Goal: Task Accomplishment & Management: Use online tool/utility

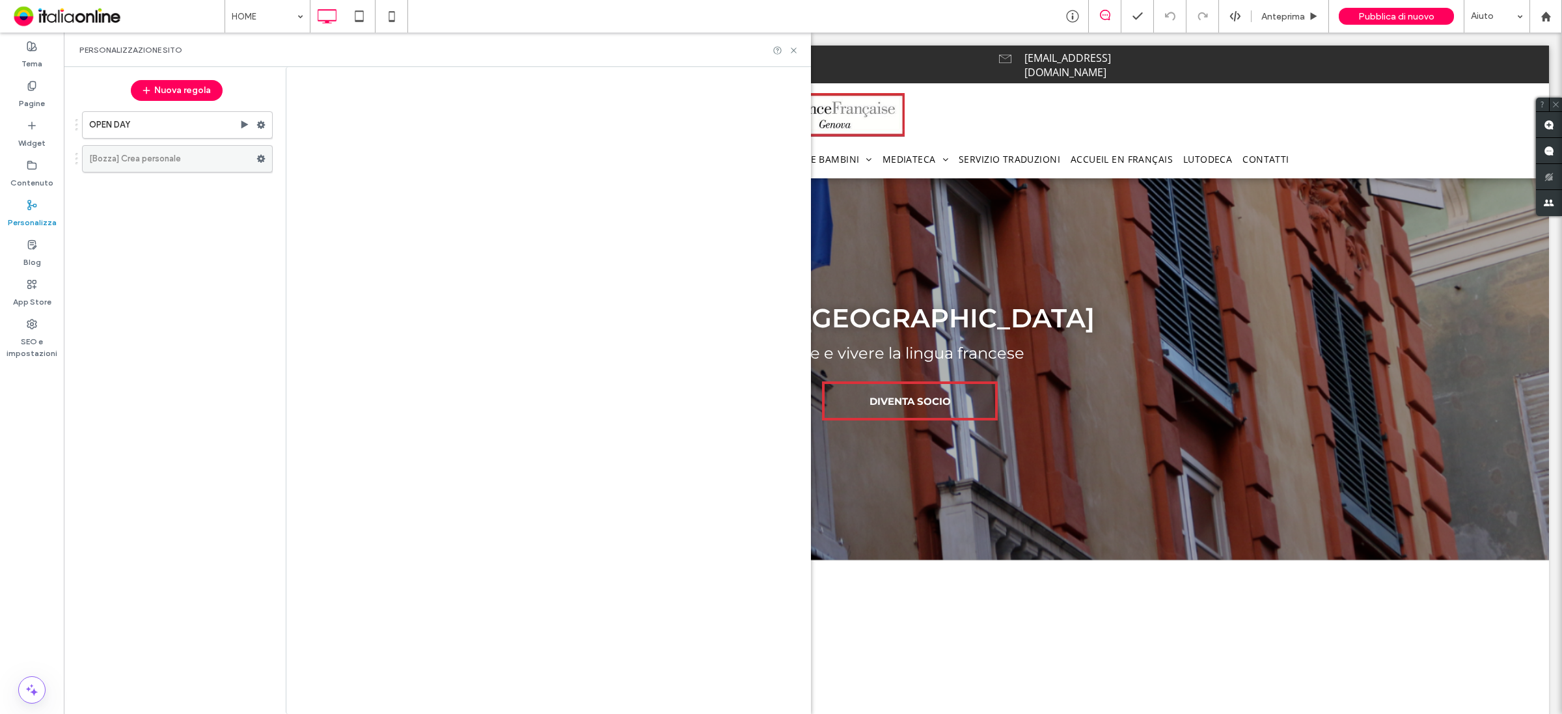
click at [180, 166] on label "[Bozza] Crea personale" at bounding box center [172, 159] width 167 height 26
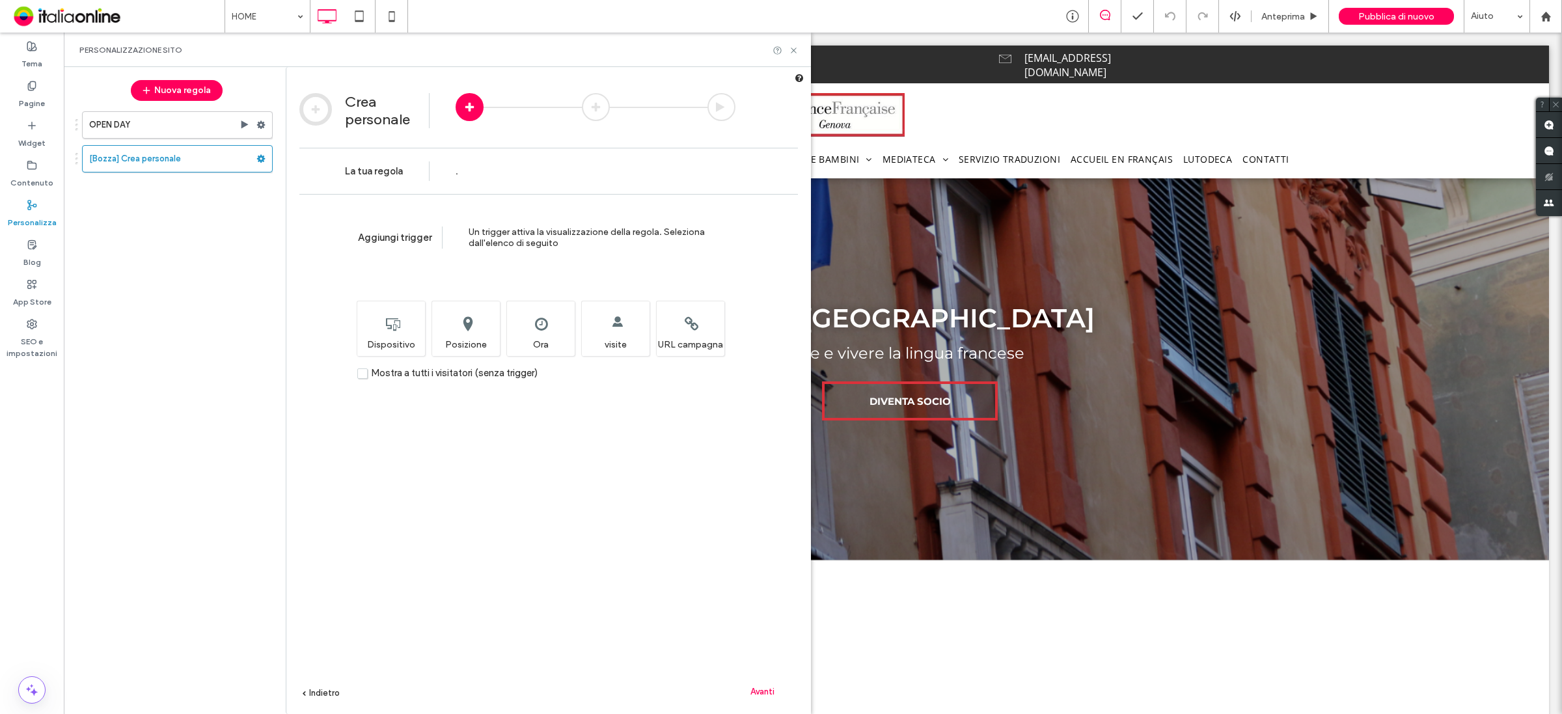
click at [363, 379] on label "Mostra a tutti i visitatori (senza trigger)" at bounding box center [447, 373] width 180 height 11
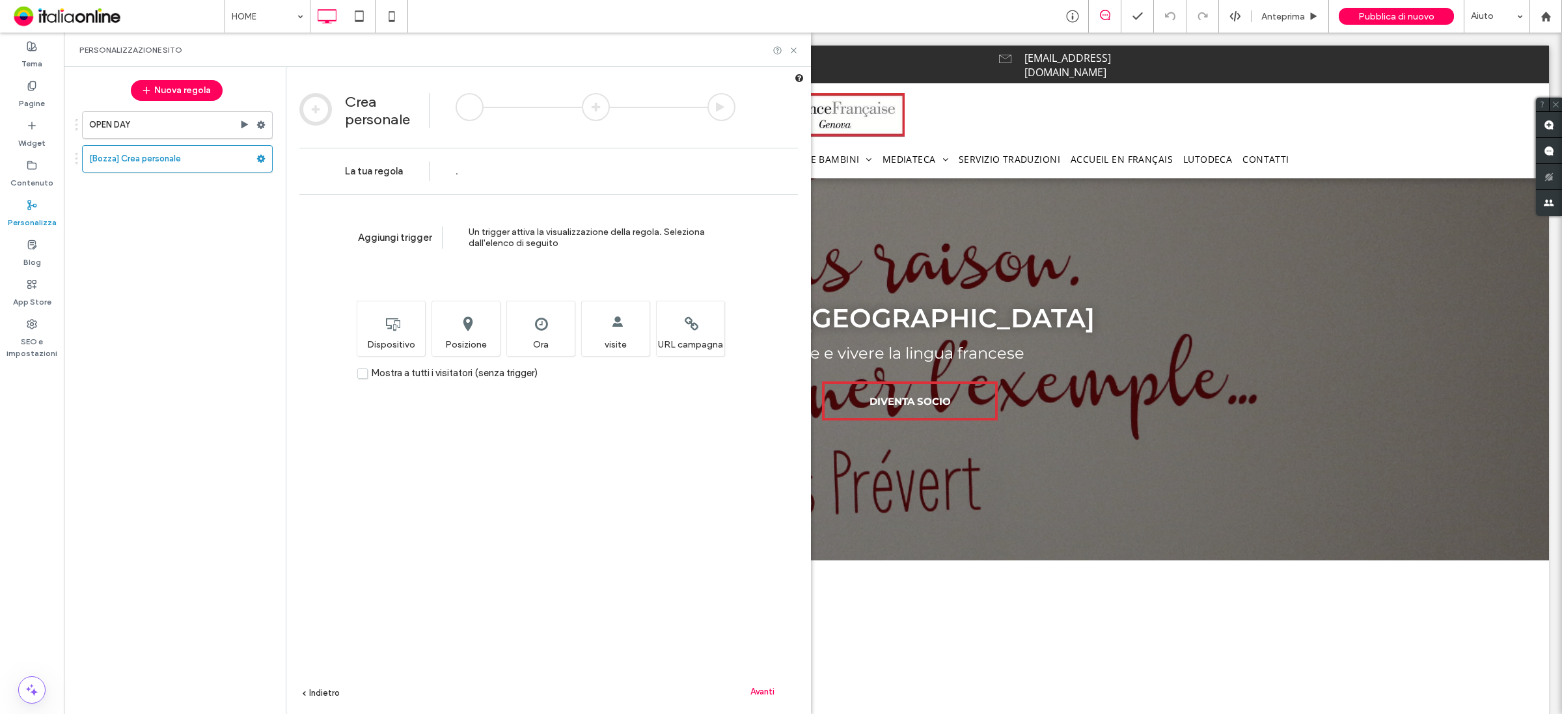
click at [415, 372] on span "Mostra a tutti i visitatori (senza trigger)" at bounding box center [454, 373] width 167 height 12
click at [551, 322] on div "Imposta l'ora e/o la data in cui desideri visualizzare questa regola. Ora" at bounding box center [541, 328] width 68 height 55
click at [766, 691] on span "Avanti" at bounding box center [763, 692] width 24 height 10
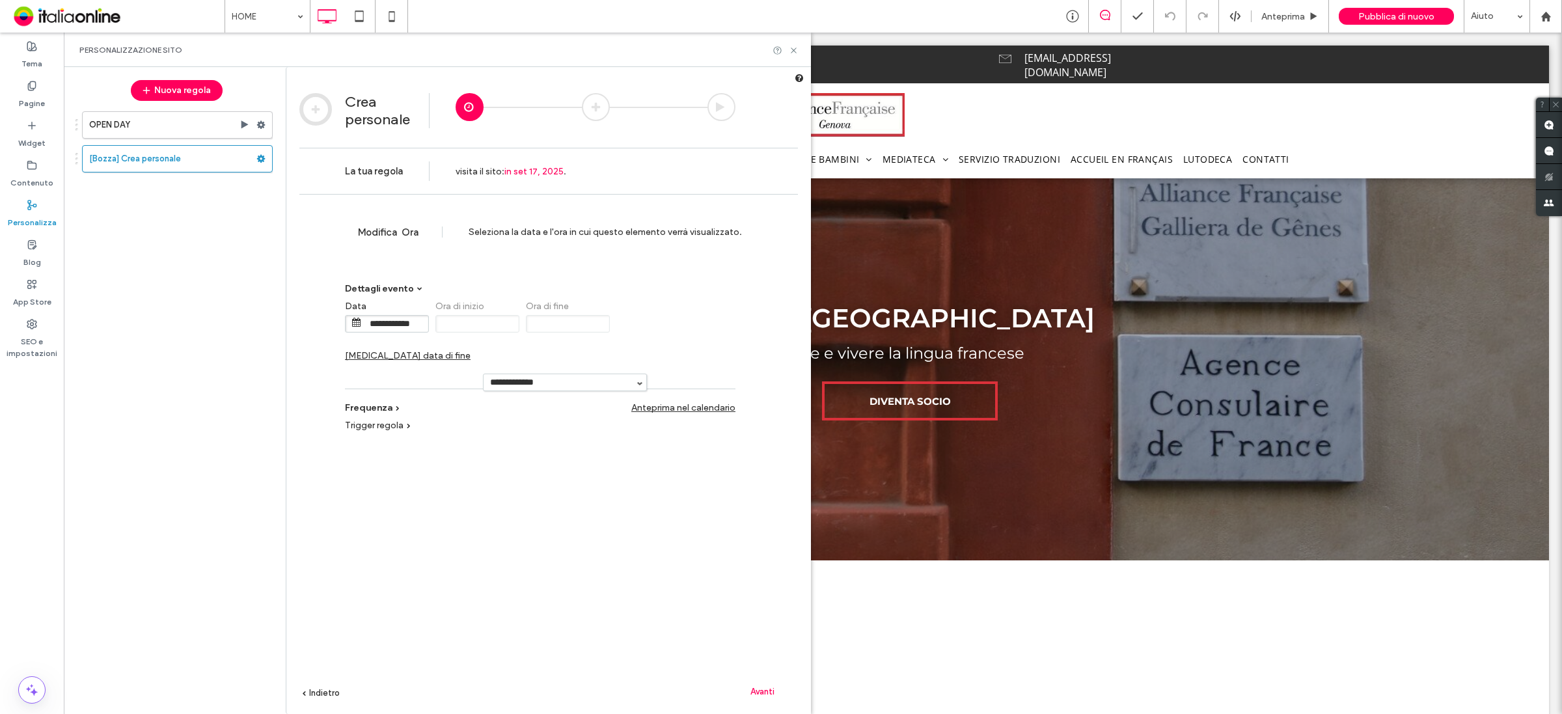
click at [383, 316] on span "**********" at bounding box center [387, 324] width 84 height 18
drag, startPoint x: 388, startPoint y: 329, endPoint x: 395, endPoint y: 326, distance: 7.3
click at [388, 329] on input "**********" at bounding box center [395, 324] width 65 height 16
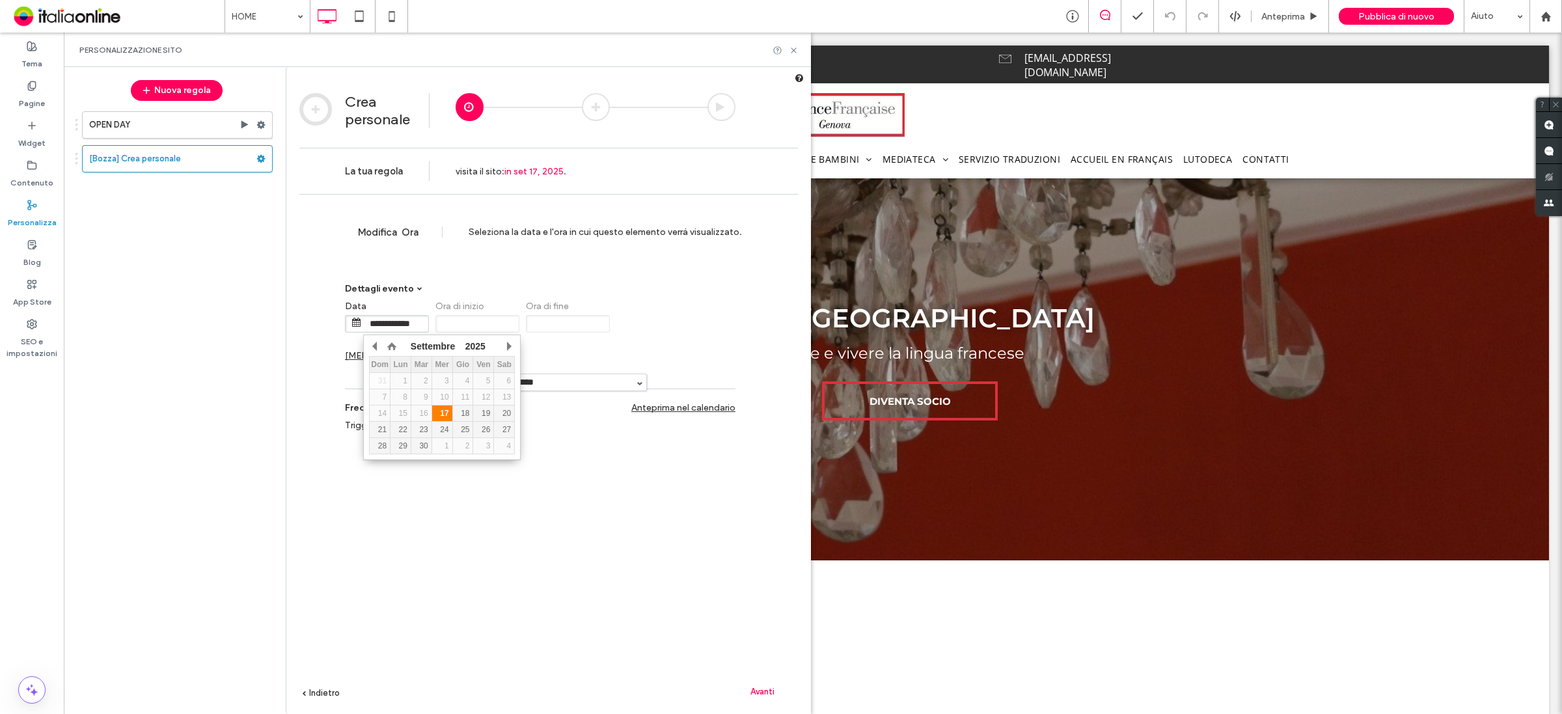
click at [447, 414] on div "17" at bounding box center [442, 413] width 20 height 9
click at [471, 350] on span "[MEDICAL_DATA] data di fine" at bounding box center [408, 355] width 126 height 11
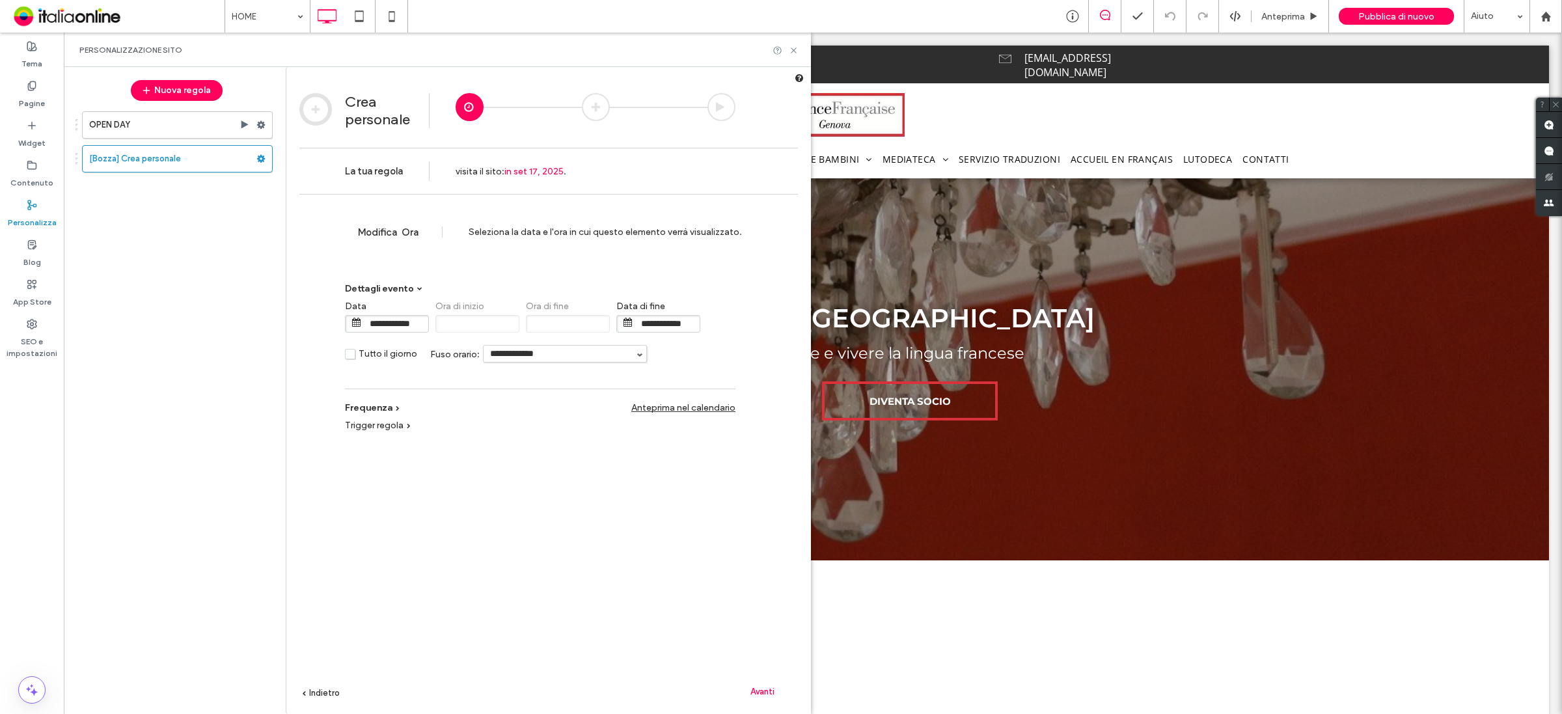
click at [666, 321] on input "**********" at bounding box center [667, 324] width 65 height 16
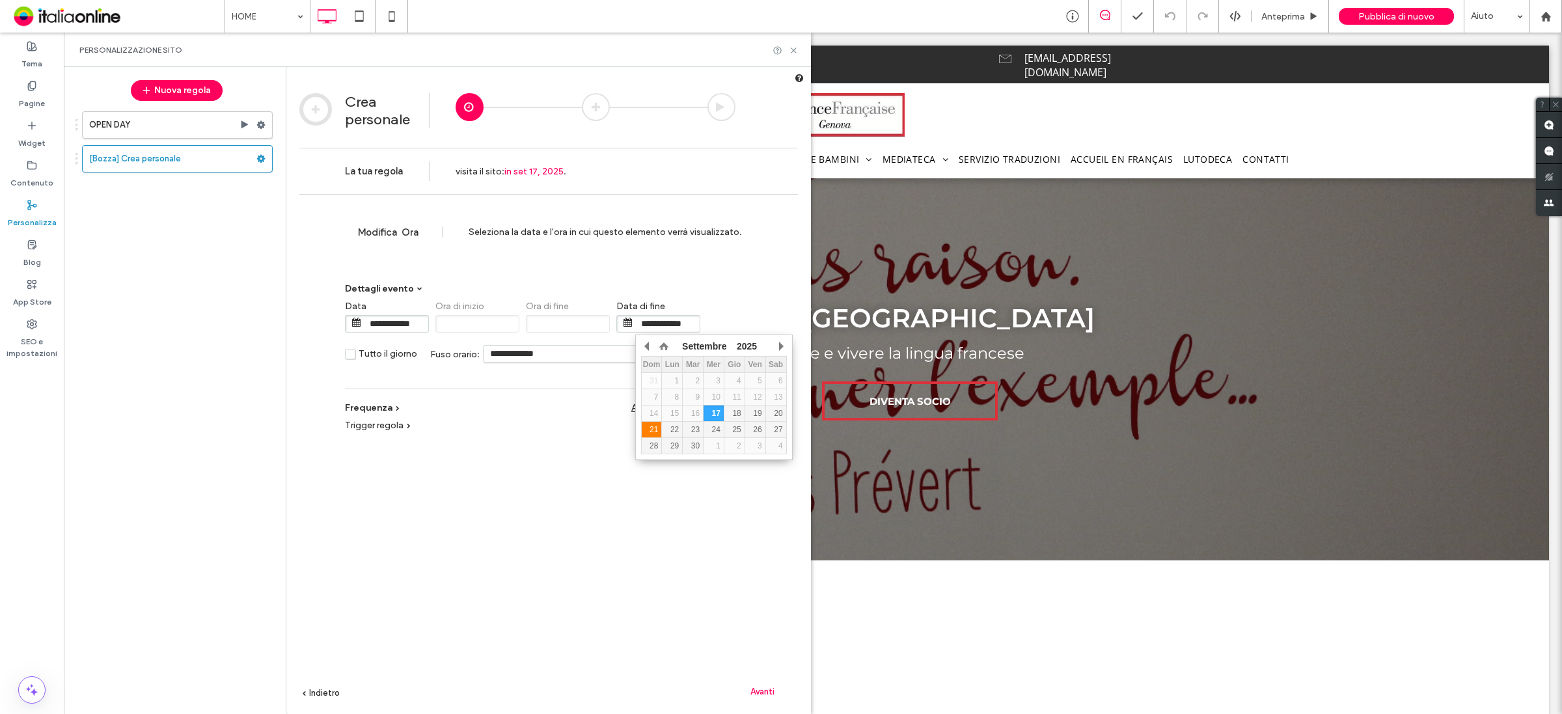
click at [659, 434] on div "21" at bounding box center [652, 429] width 20 height 9
type input "**********"
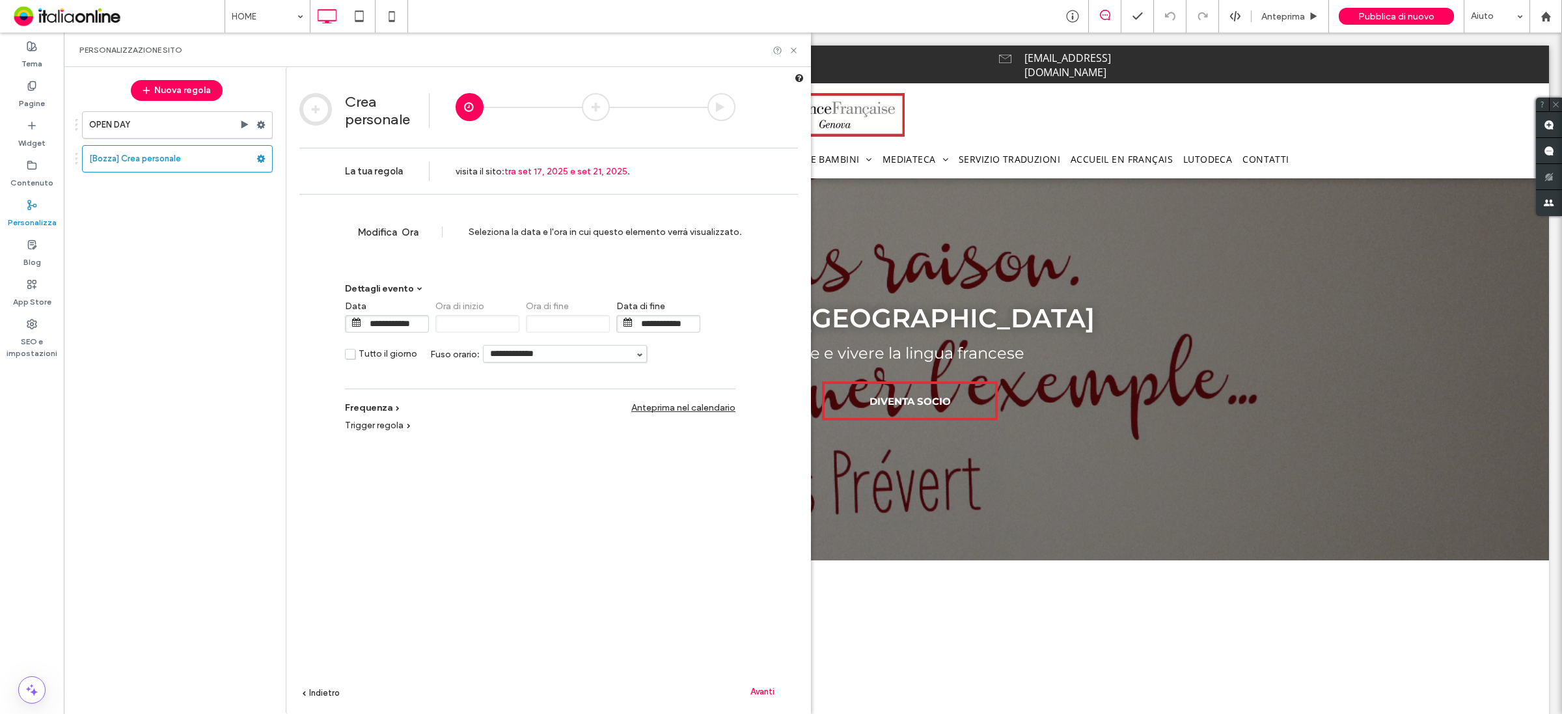
click at [760, 688] on span "Avanti" at bounding box center [763, 692] width 24 height 10
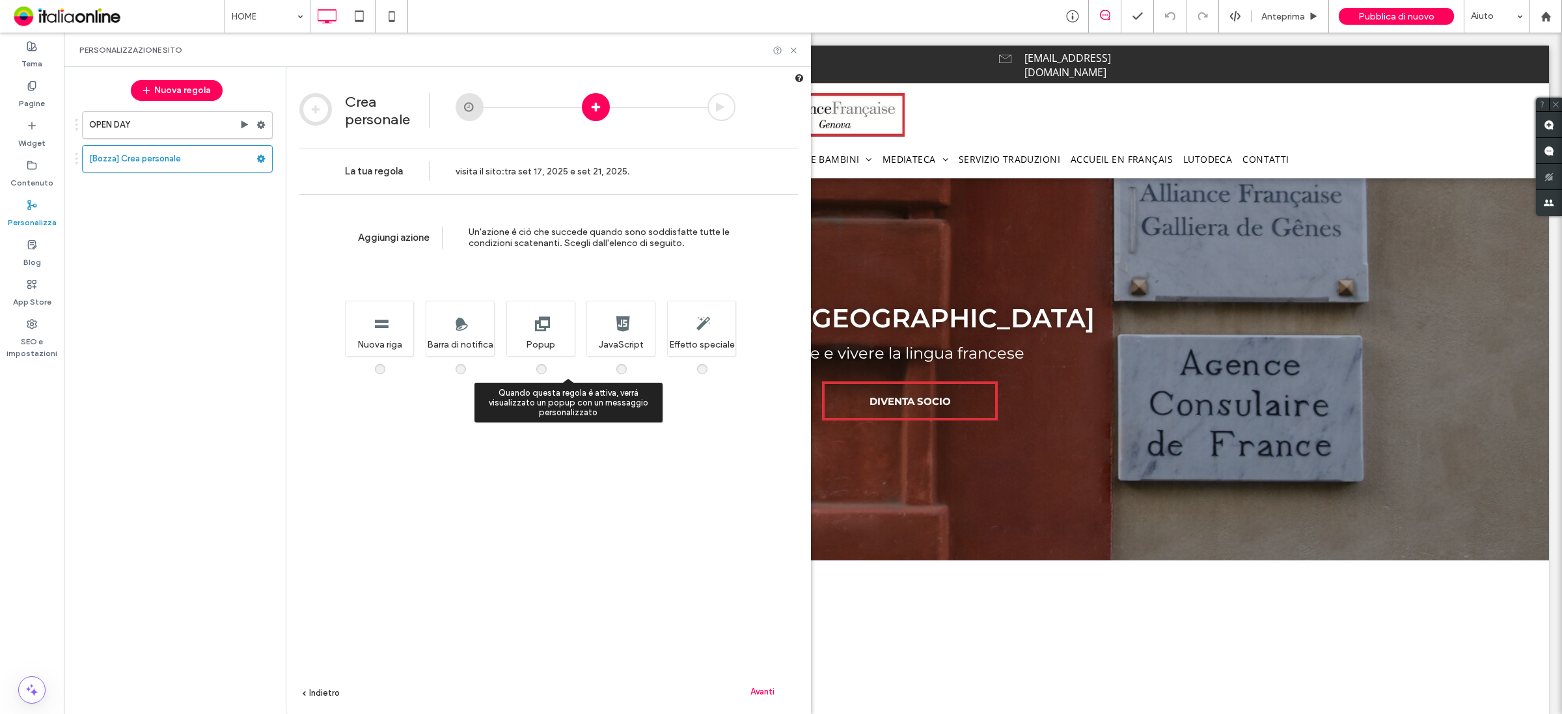
click at [549, 363] on span at bounding box center [549, 363] width 0 height 0
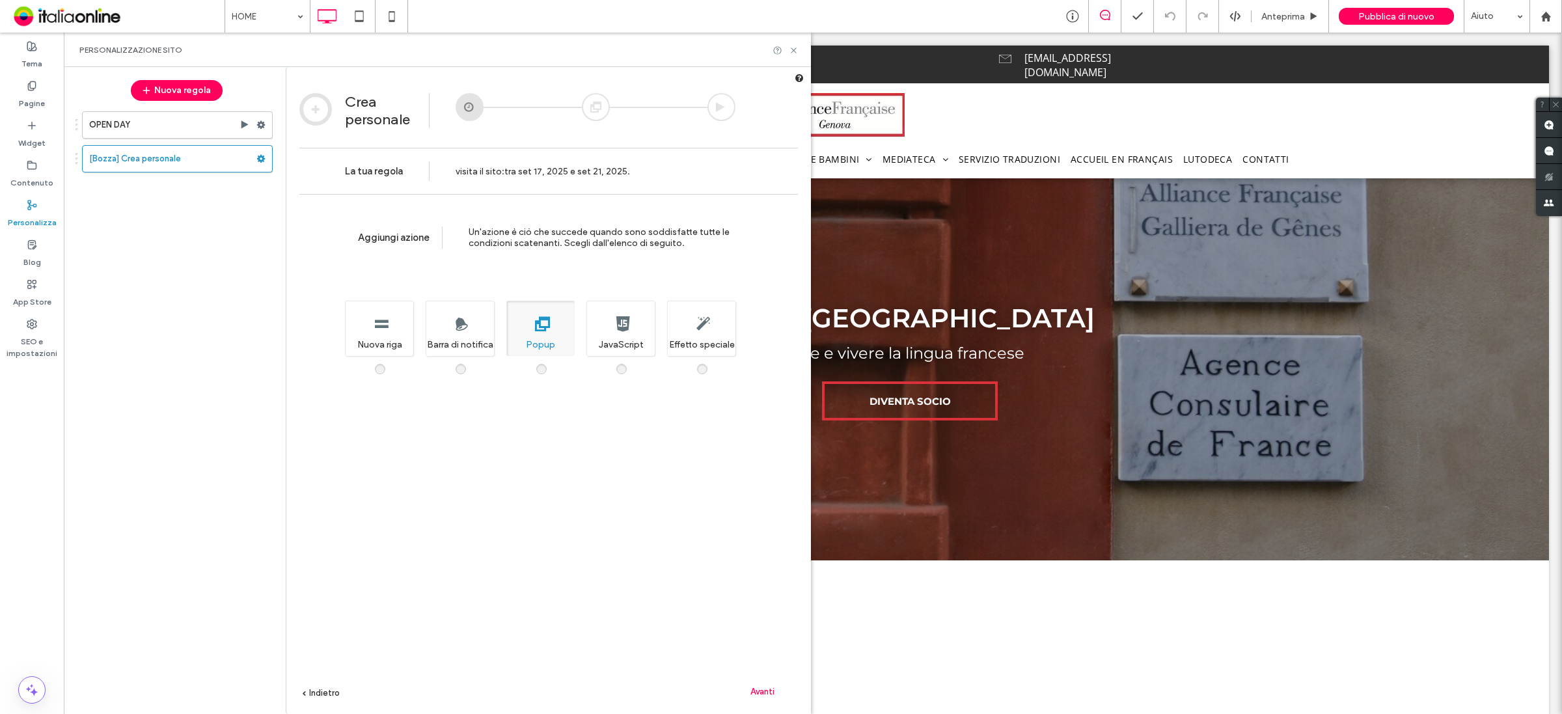
click at [763, 687] on span "Avanti" at bounding box center [763, 692] width 24 height 10
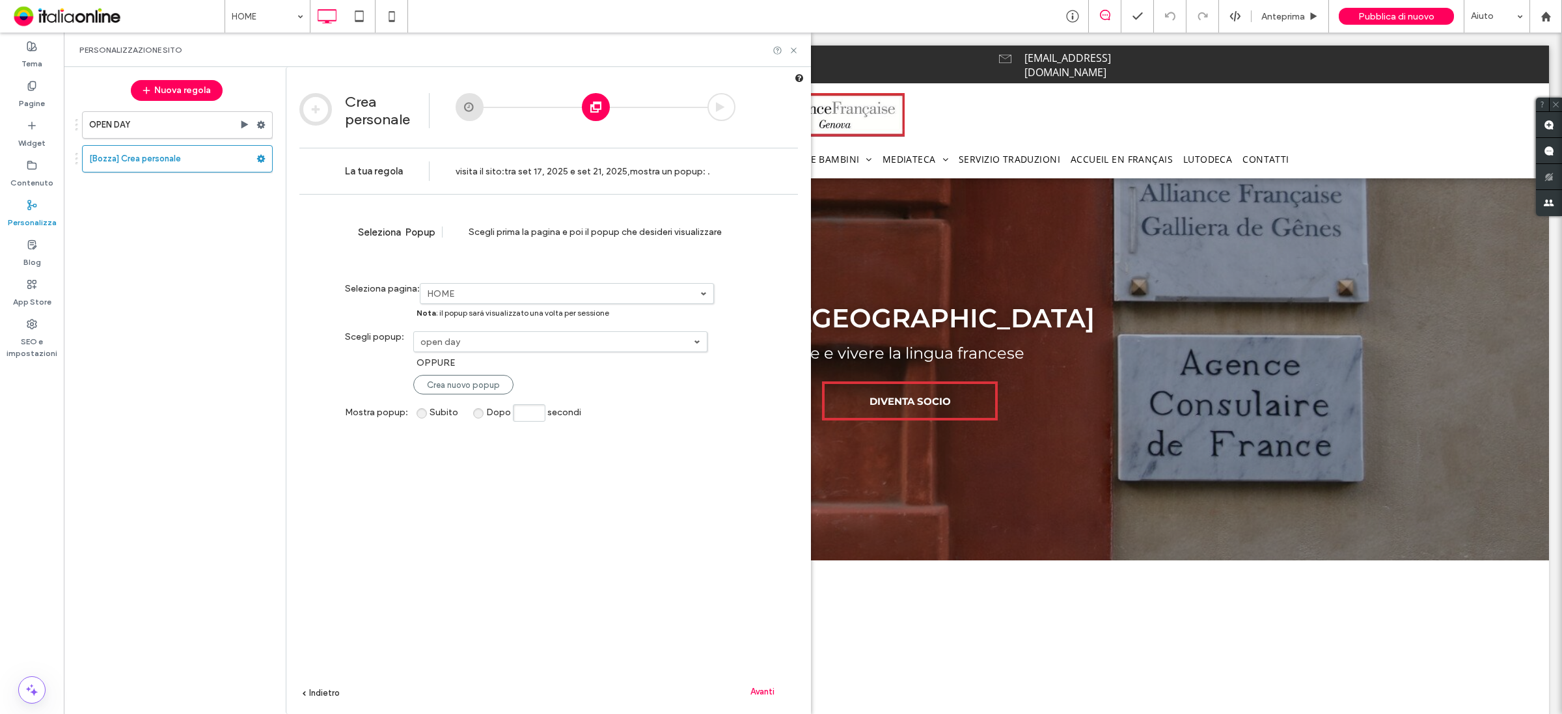
click at [528, 352] on div "open day open day" at bounding box center [560, 341] width 294 height 21
click at [522, 339] on label "open day" at bounding box center [557, 342] width 273 height 11
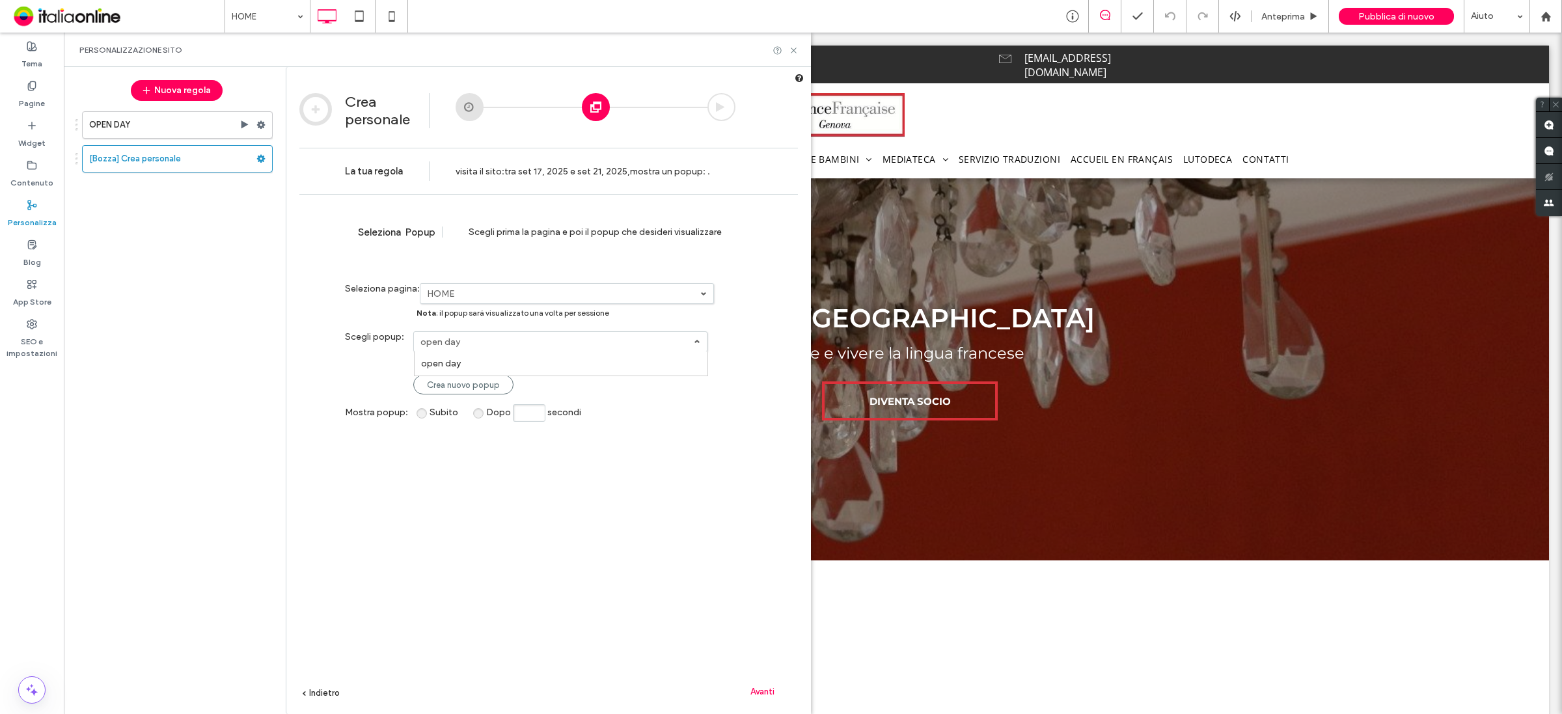
click at [652, 499] on div "**********" at bounding box center [548, 473] width 499 height 559
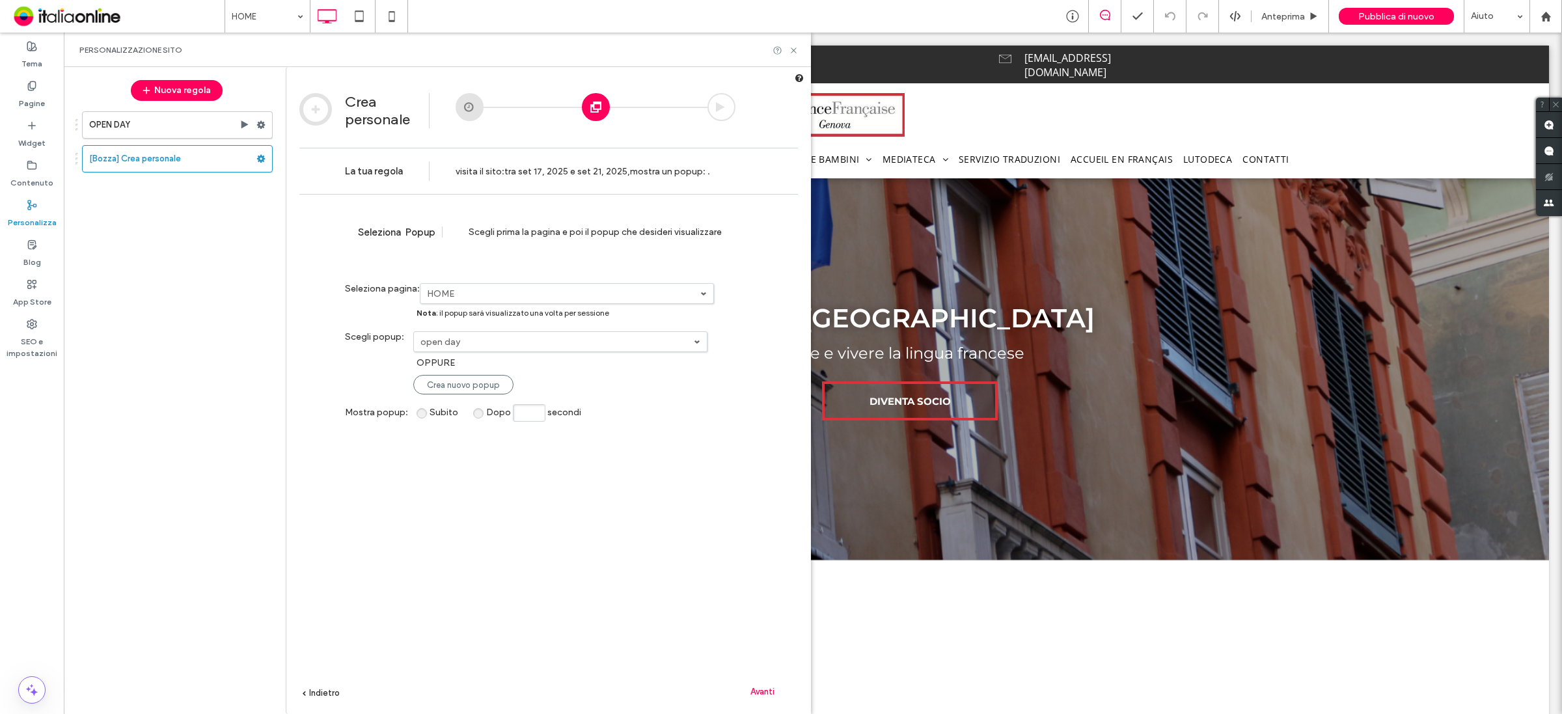
click at [454, 340] on label "open day" at bounding box center [557, 342] width 273 height 11
click at [456, 369] on label "open day" at bounding box center [441, 363] width 40 height 11
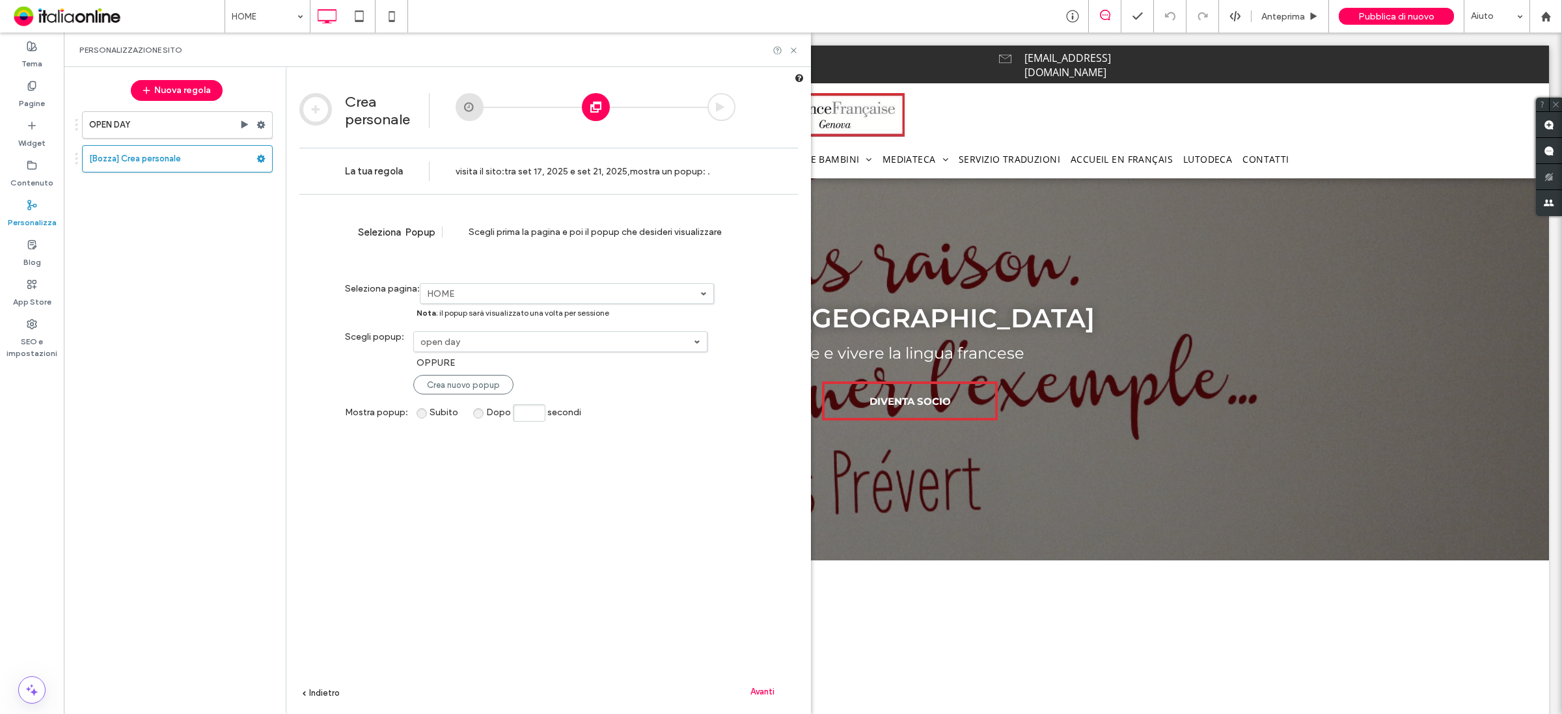
click at [762, 687] on span "Avanti" at bounding box center [763, 692] width 24 height 10
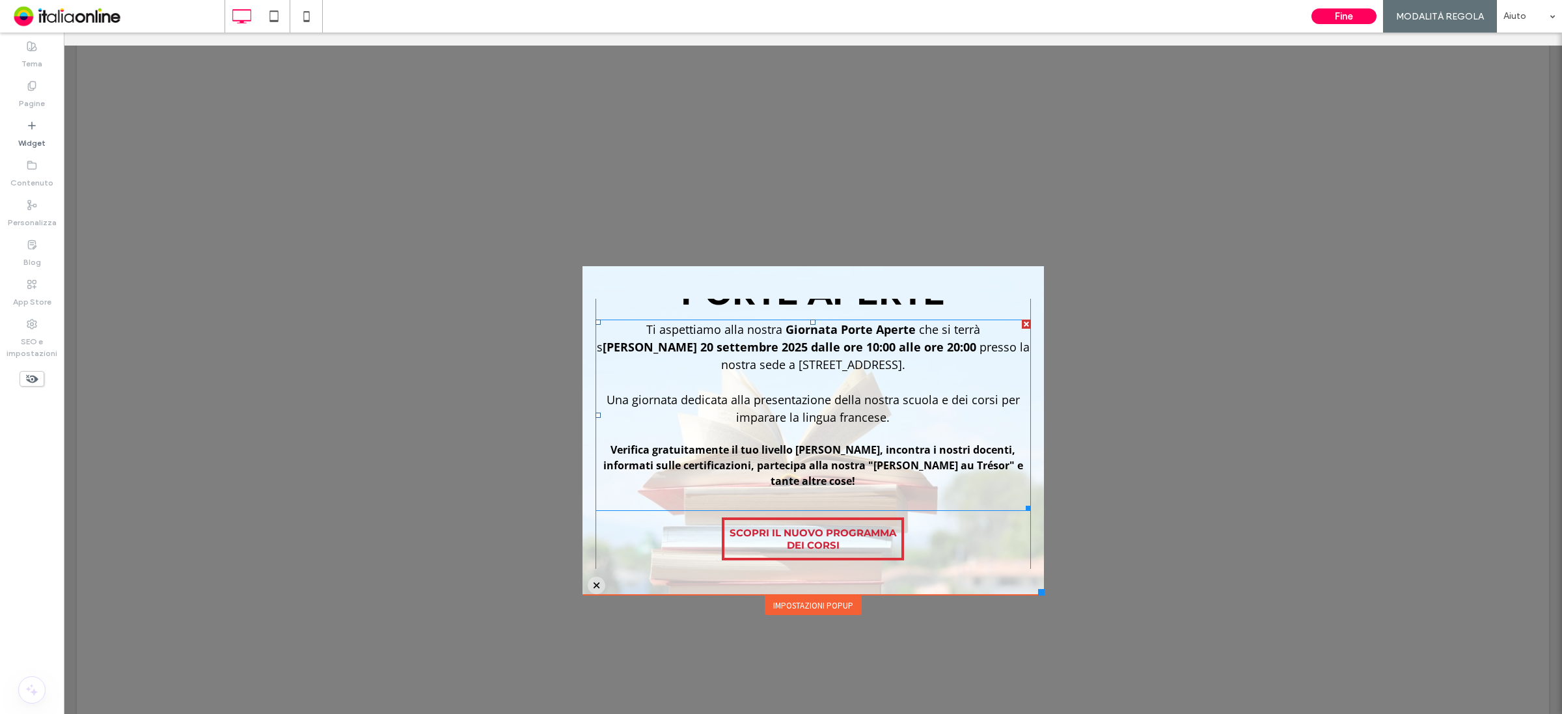
scroll to position [62, 0]
click at [1358, 14] on button "Fine" at bounding box center [1344, 16] width 65 height 16
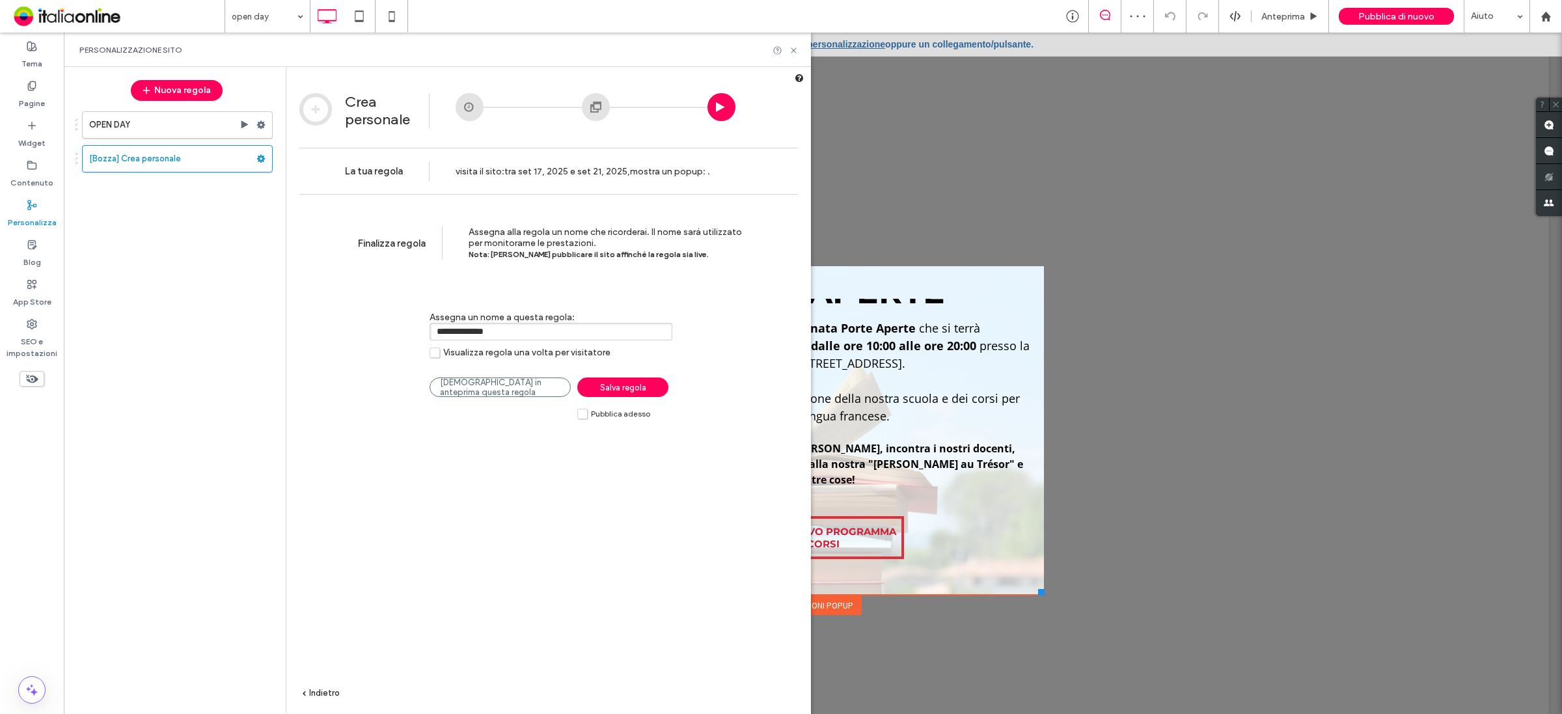
drag, startPoint x: 523, startPoint y: 333, endPoint x: 345, endPoint y: 323, distance: 178.0
click at [345, 323] on div "**********" at bounding box center [540, 328] width 391 height 73
type input "**********"
click at [585, 419] on label "Pubblica adesso" at bounding box center [613, 413] width 73 height 11
click at [617, 391] on span "Salva regola" at bounding box center [623, 388] width 46 height 10
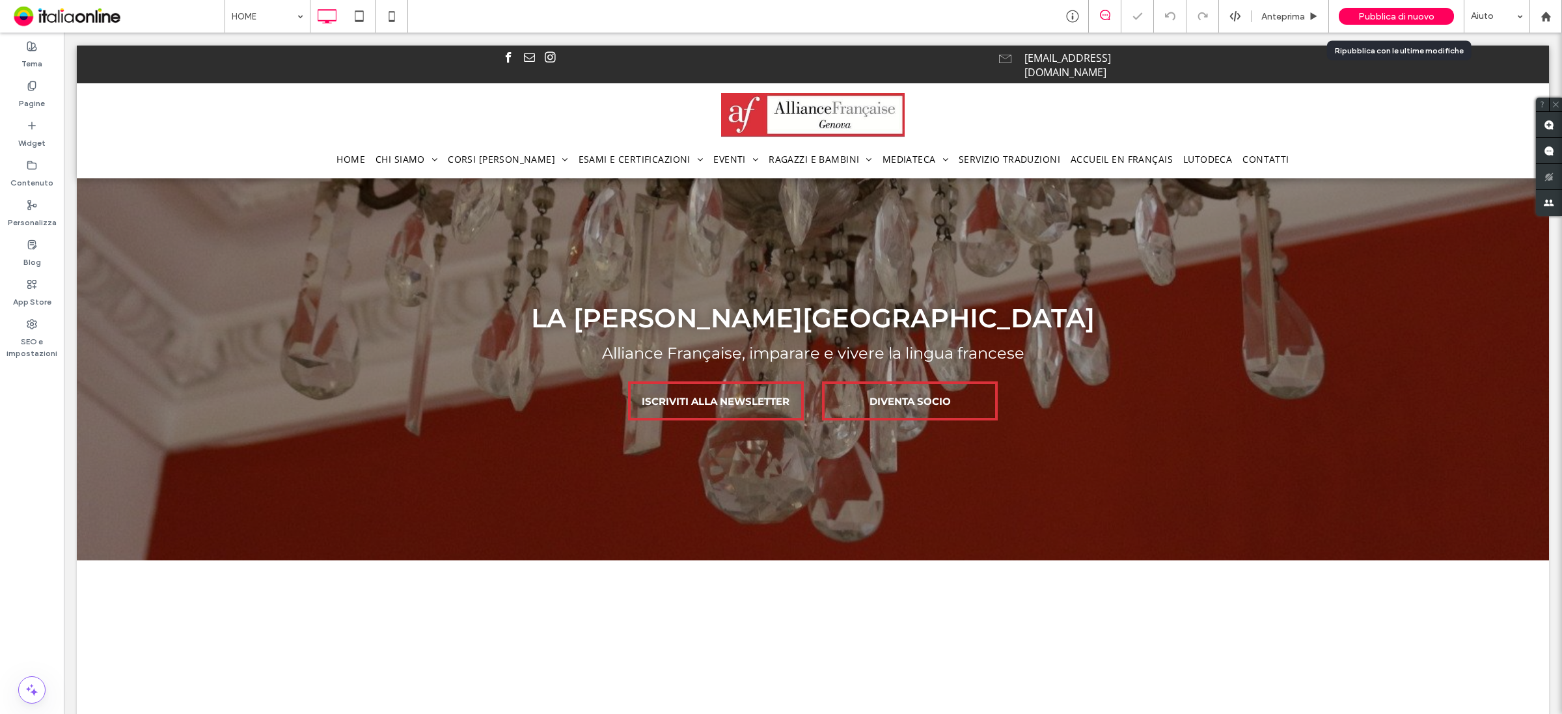
click at [1369, 20] on span "Pubblica di nuovo" at bounding box center [1397, 16] width 76 height 11
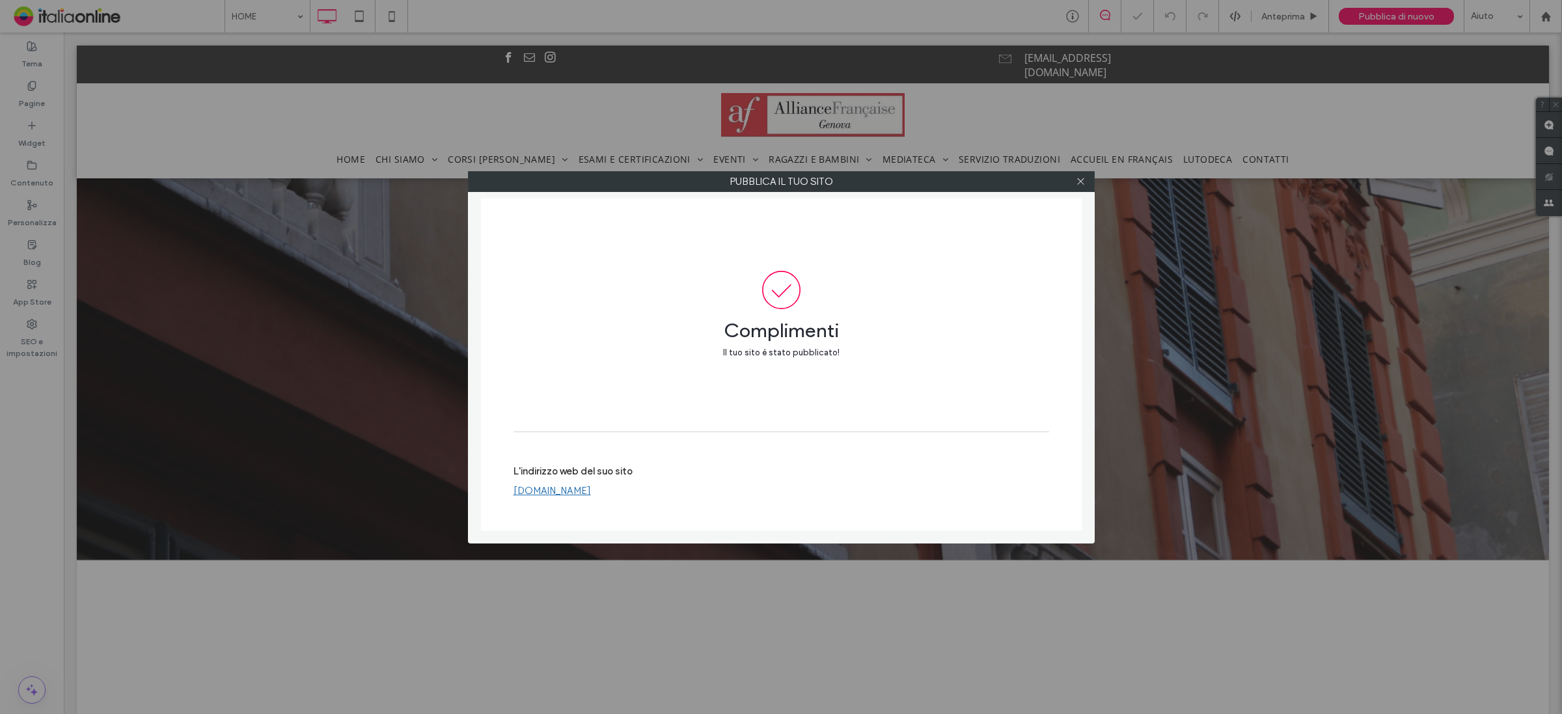
click at [568, 490] on link "www.alliancefrge.it" at bounding box center [552, 491] width 77 height 12
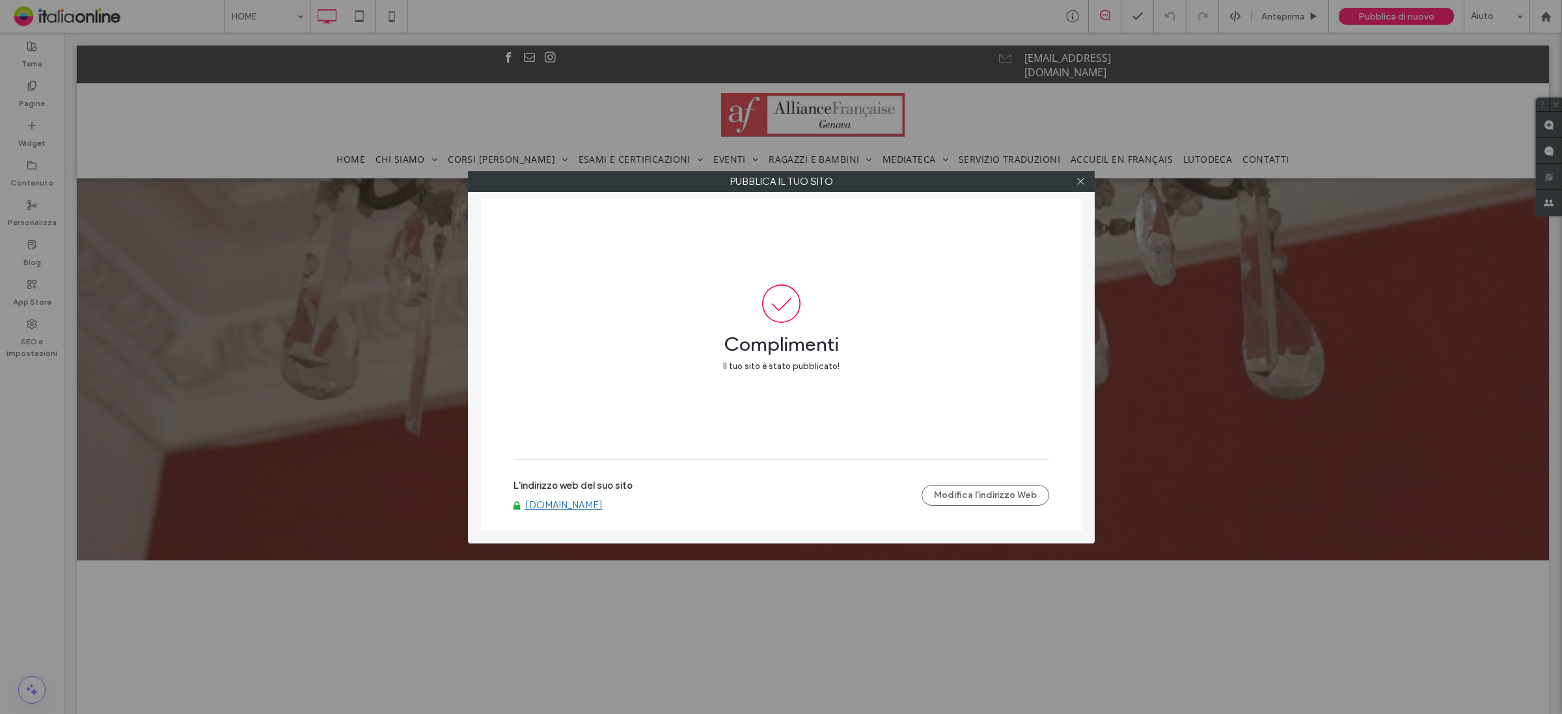
click at [1089, 186] on div at bounding box center [1082, 182] width 20 height 20
click at [1078, 180] on icon at bounding box center [1081, 181] width 10 height 10
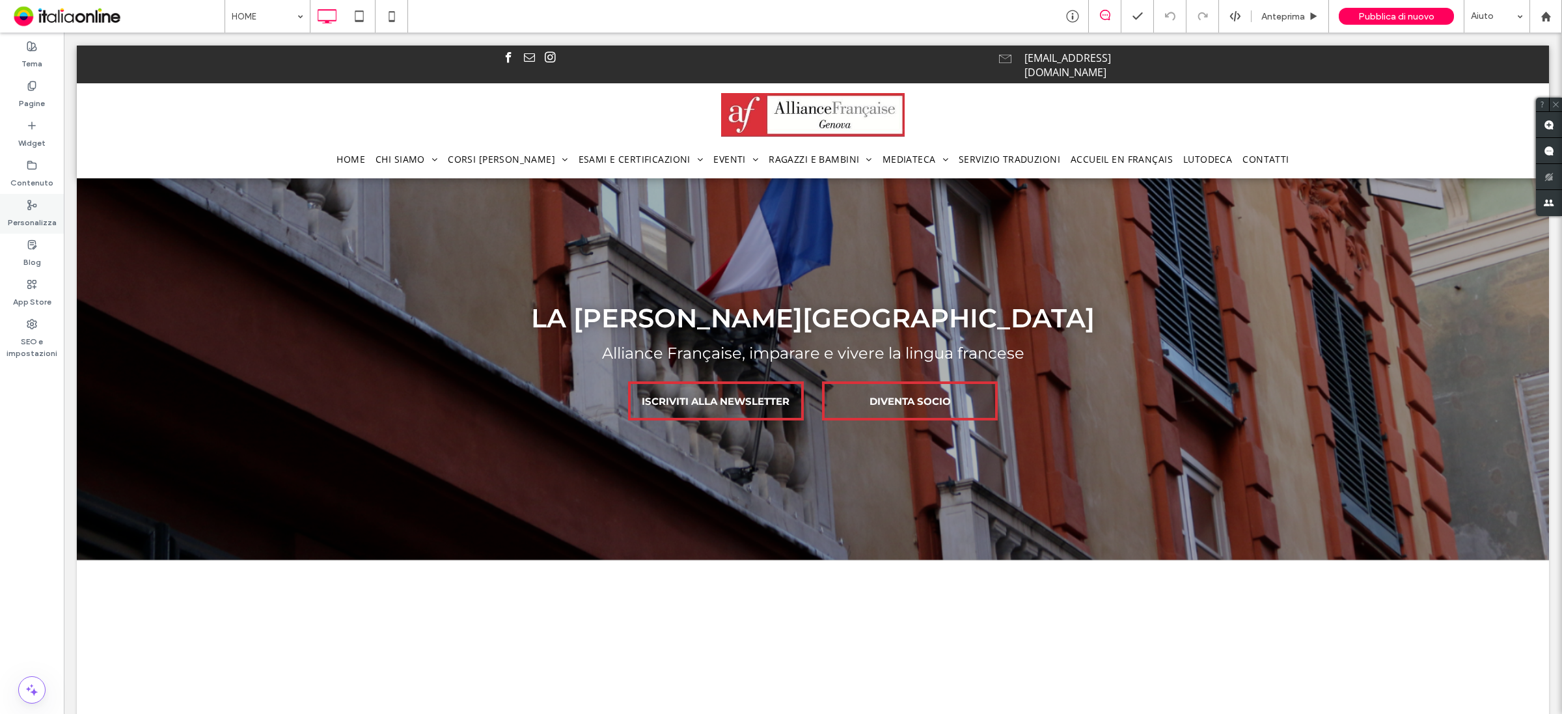
click at [27, 220] on label "Personalizza" at bounding box center [32, 219] width 49 height 18
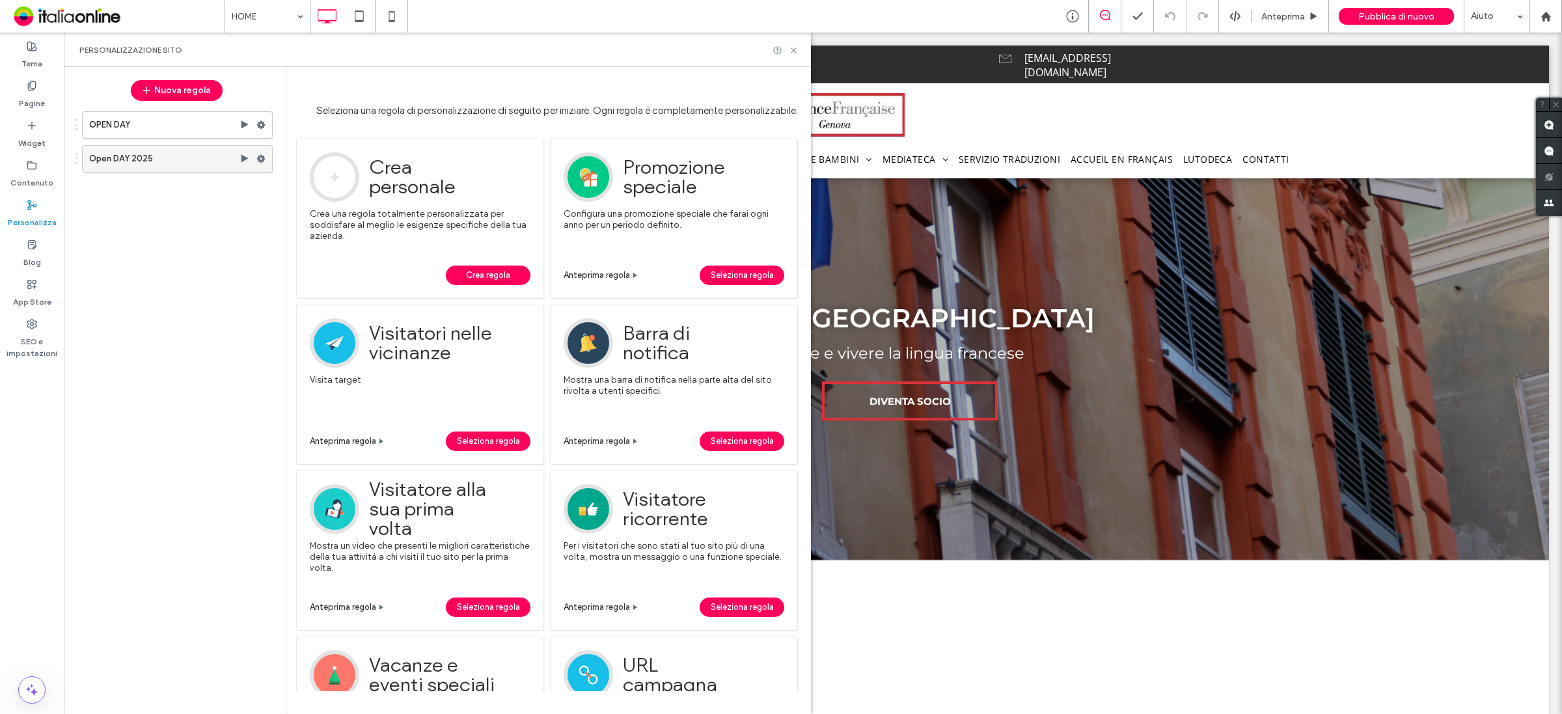
click at [178, 160] on label "Open DAY 2025" at bounding box center [164, 159] width 150 height 26
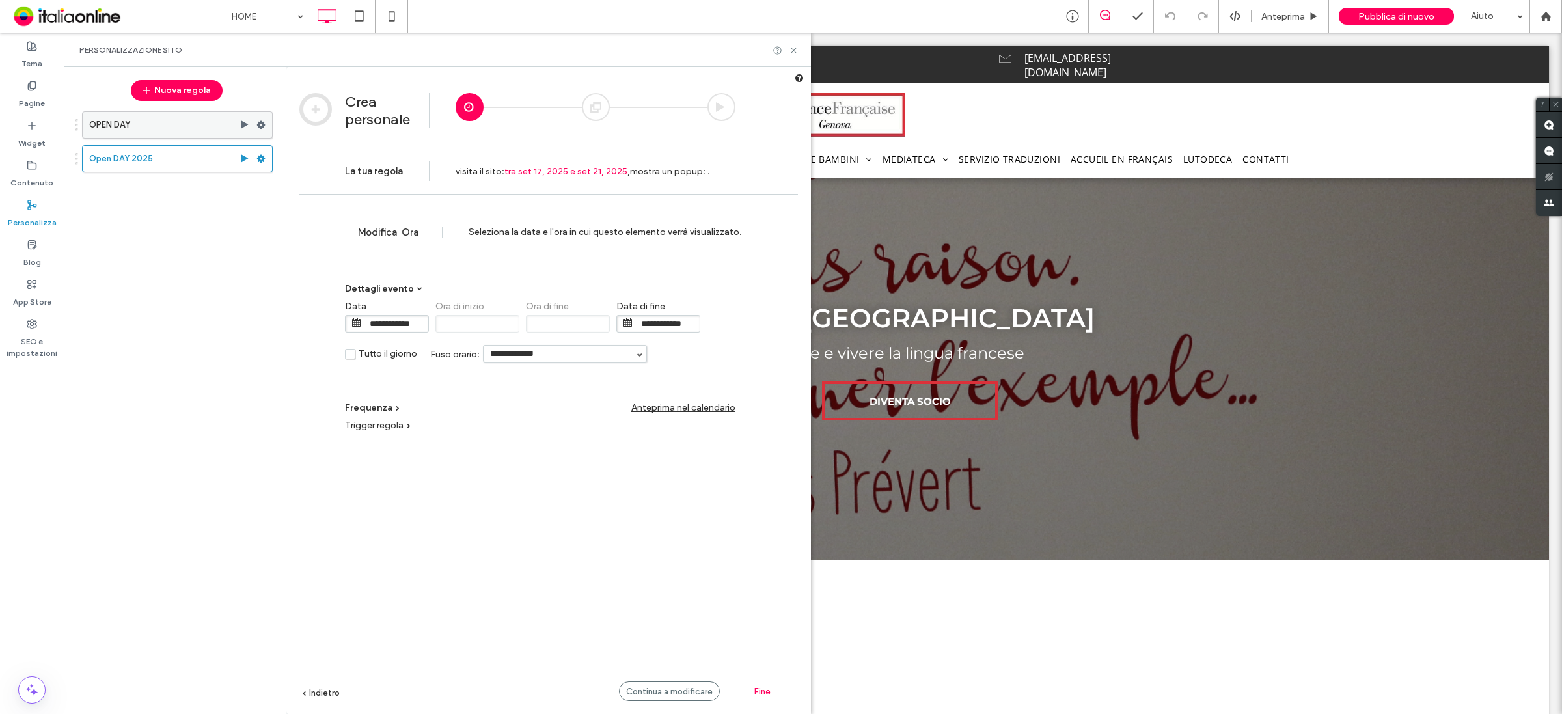
click at [177, 124] on label "OPEN DAY" at bounding box center [164, 125] width 150 height 26
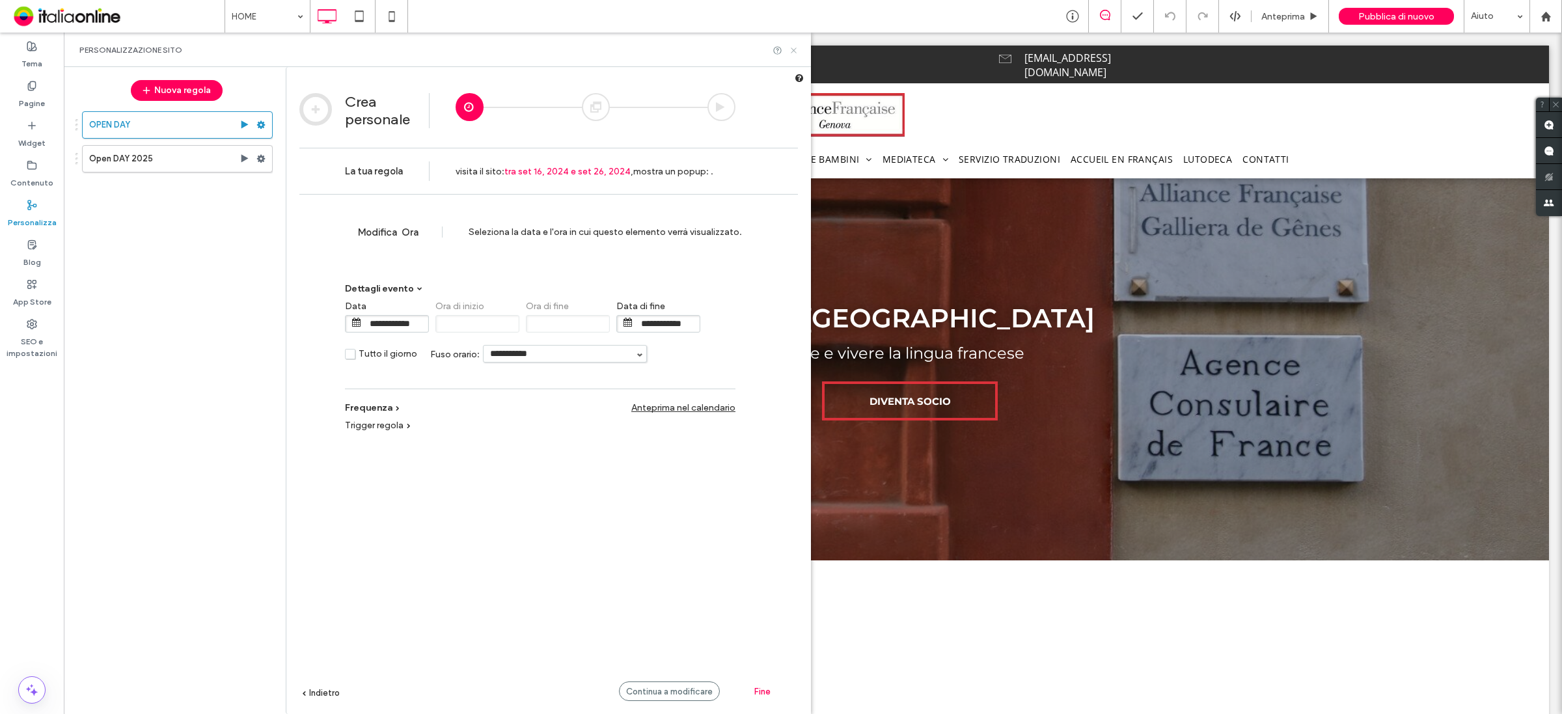
click at [795, 51] on use at bounding box center [793, 50] width 5 height 5
